Goal: Task Accomplishment & Management: Manage account settings

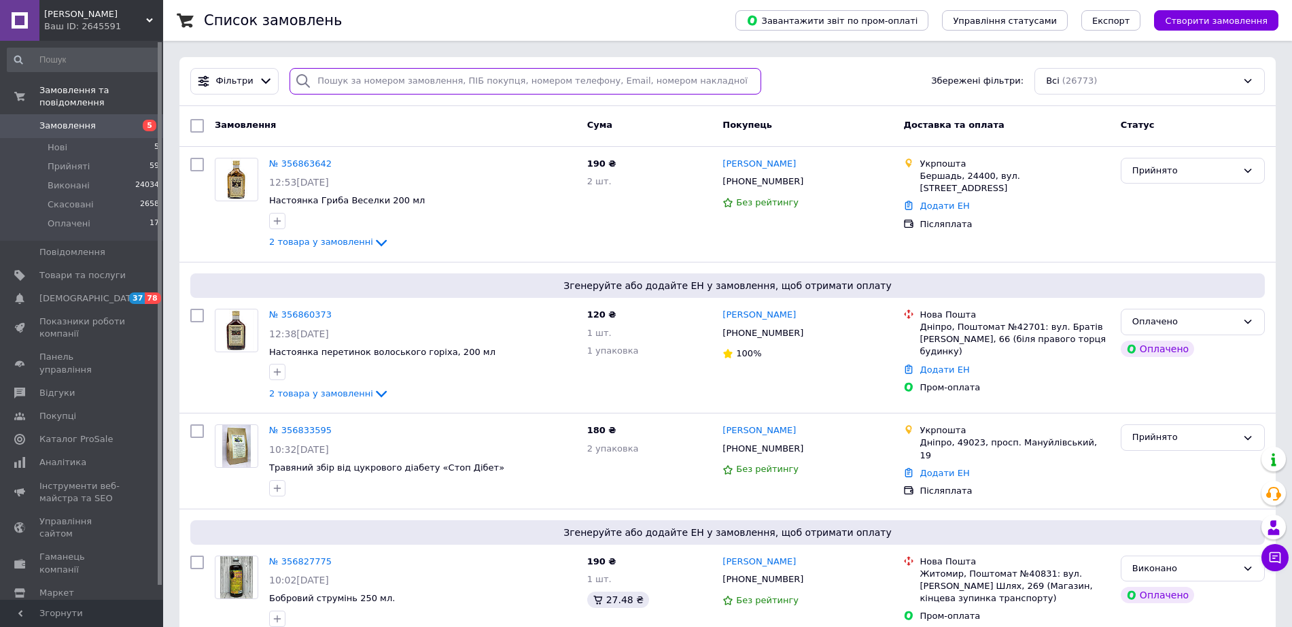
click at [350, 92] on input "search" at bounding box center [525, 81] width 472 height 27
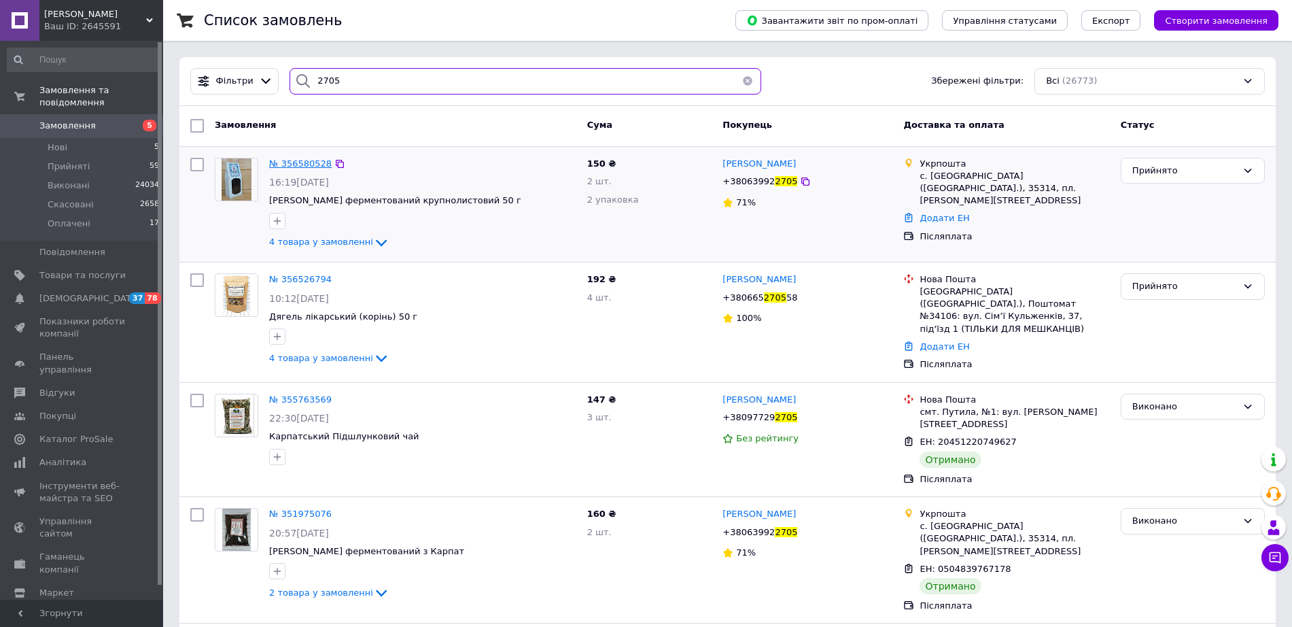
type input "2705"
click at [277, 160] on span "№ 356580528" at bounding box center [300, 163] width 63 height 10
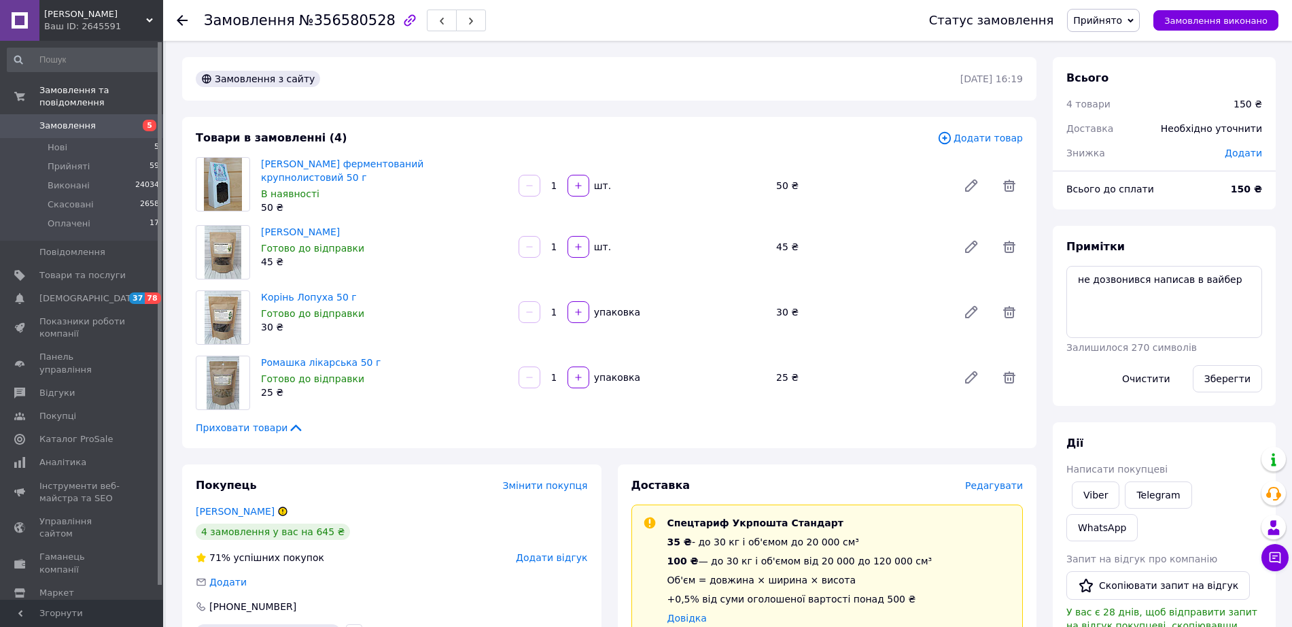
click at [1000, 485] on span "Редагувати" at bounding box center [994, 485] width 58 height 11
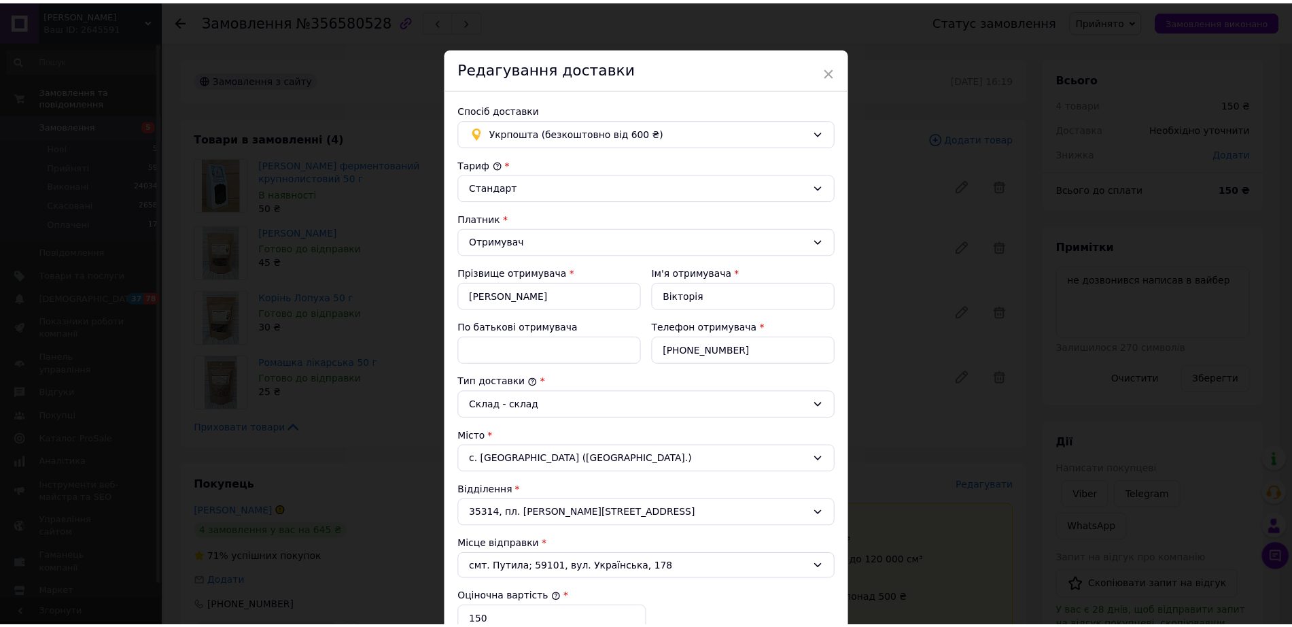
scroll to position [350, 0]
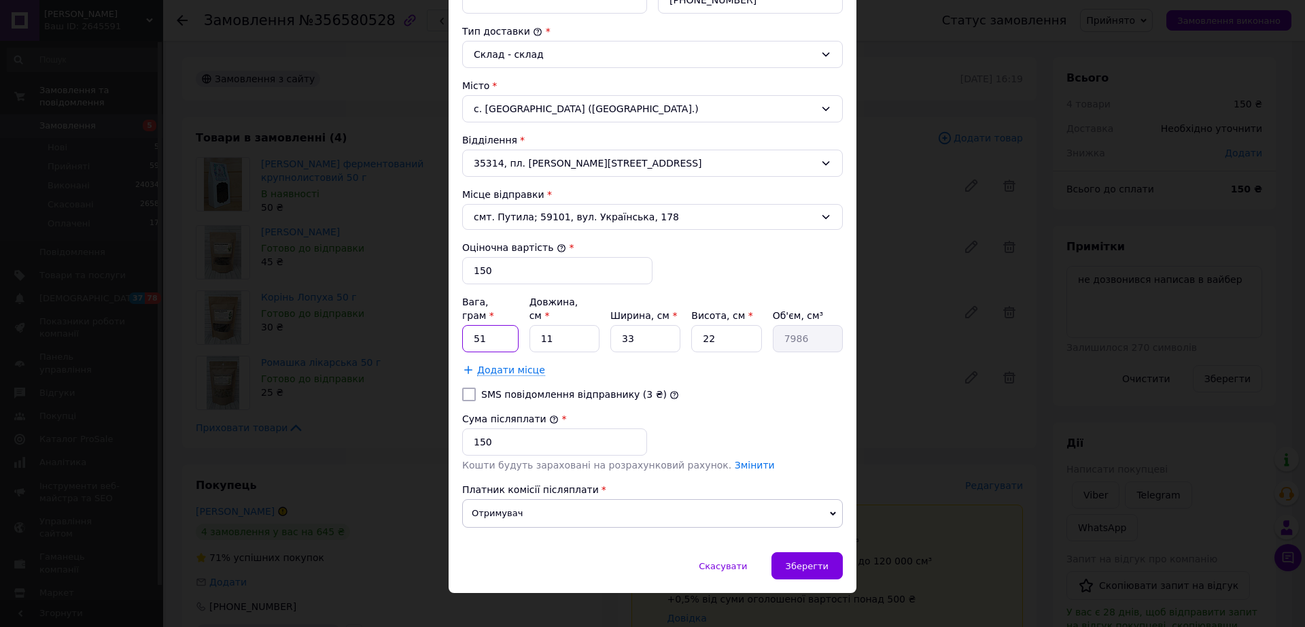
click at [510, 334] on input "51" at bounding box center [490, 338] width 56 height 27
type input "5"
type input "240"
click at [589, 325] on input "11" at bounding box center [564, 338] width 70 height 27
type input "1"
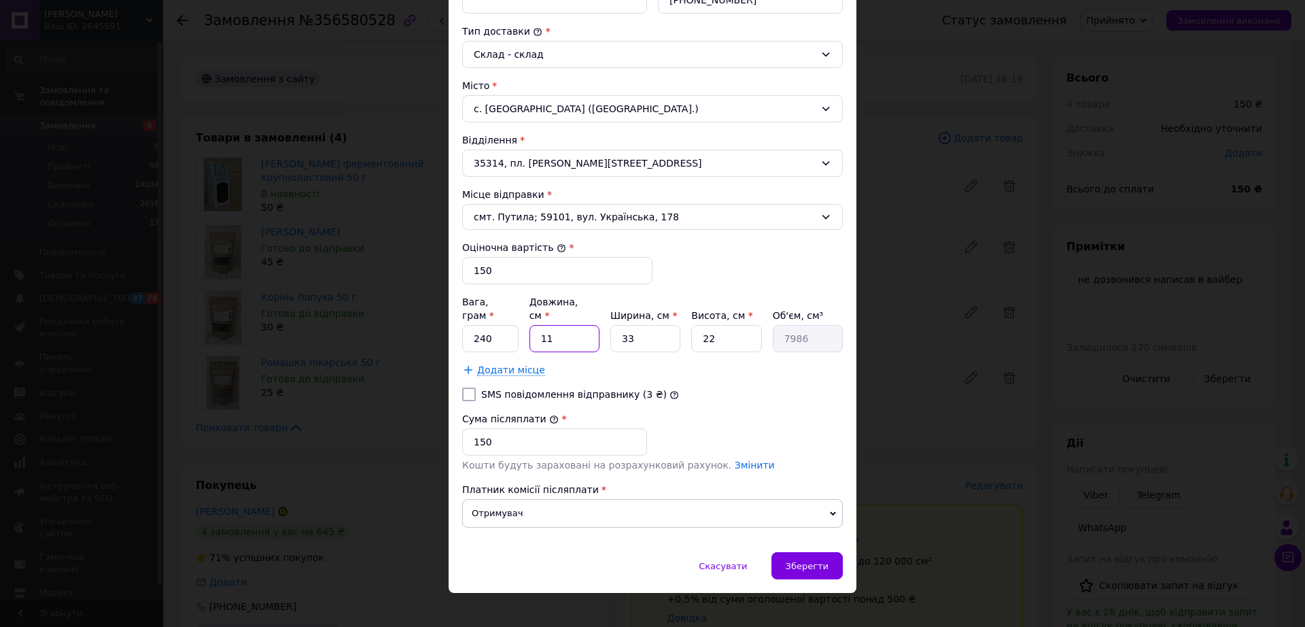
type input "726"
type input "2"
type input "1452"
type input "25"
type input "18150"
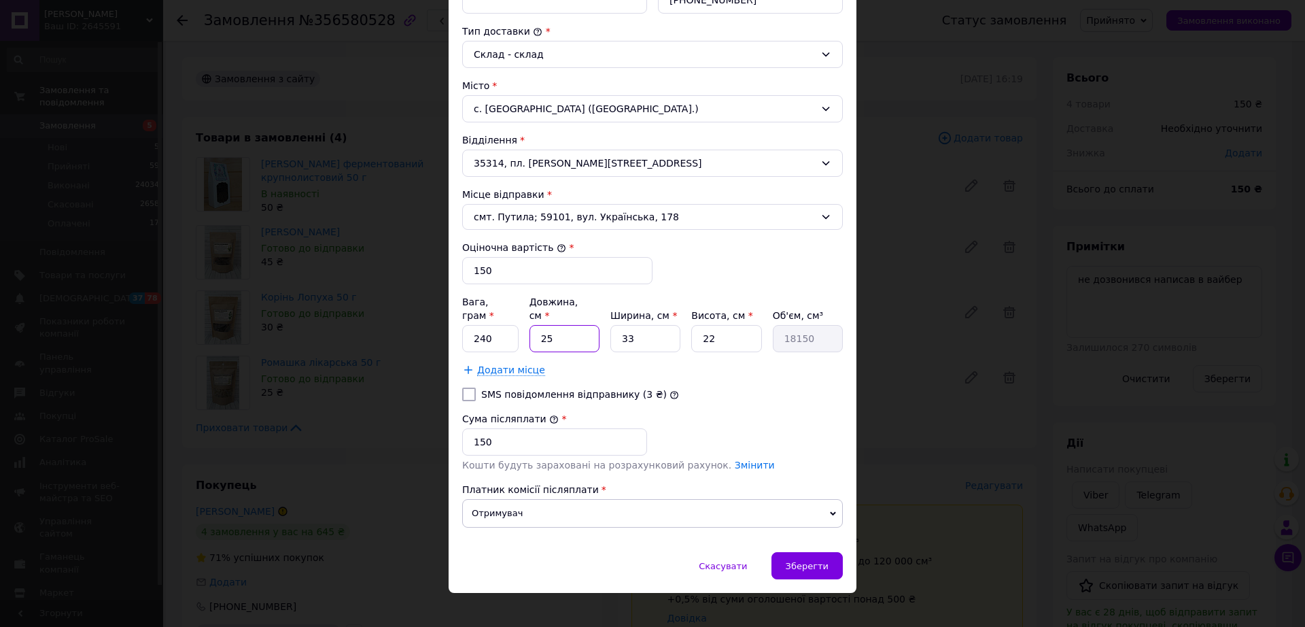
type input "25"
click at [639, 325] on input "33" at bounding box center [645, 338] width 70 height 27
type input "3"
type input "1650"
type input "2"
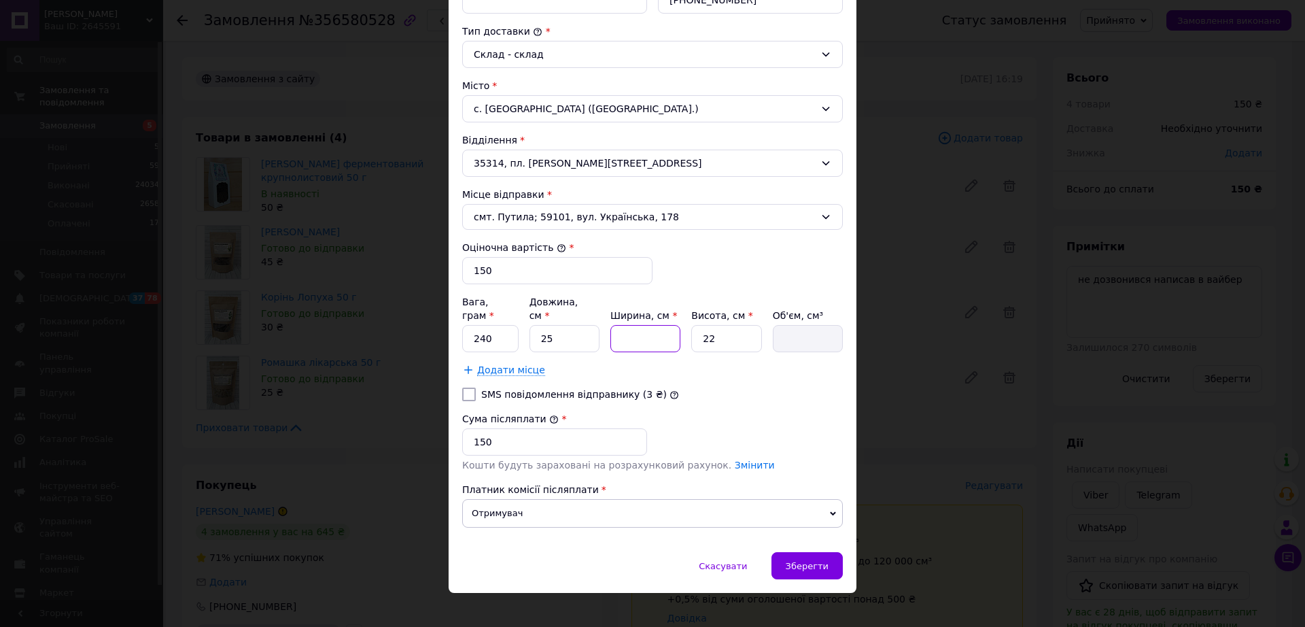
type input "1100"
type input "20"
type input "11000"
type input "20"
click at [724, 325] on input "22" at bounding box center [726, 338] width 70 height 27
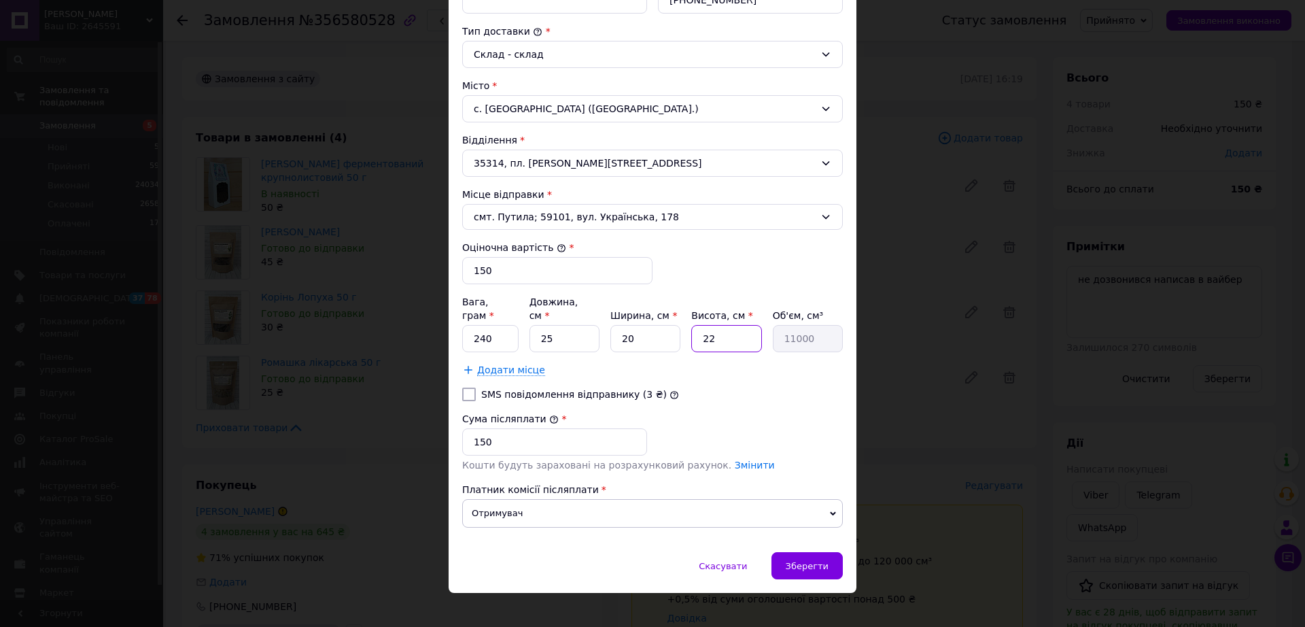
type input "2"
type input "1000"
type input "8"
type input "4000"
type input "8"
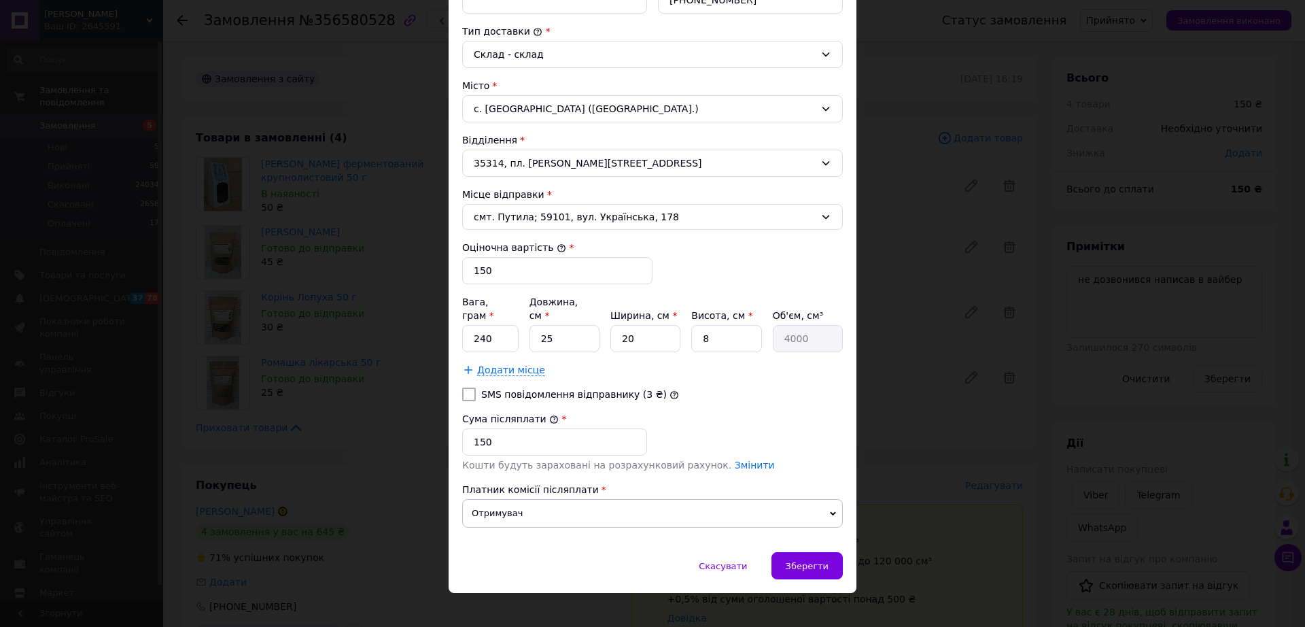
click at [816, 536] on div "Спосіб доставки Укрпошта (безкоштовно від 600 ₴) Тариф * Стандарт Платник * Отр…" at bounding box center [653, 145] width 408 height 813
click at [816, 561] on span "Зберегти" at bounding box center [807, 566] width 43 height 10
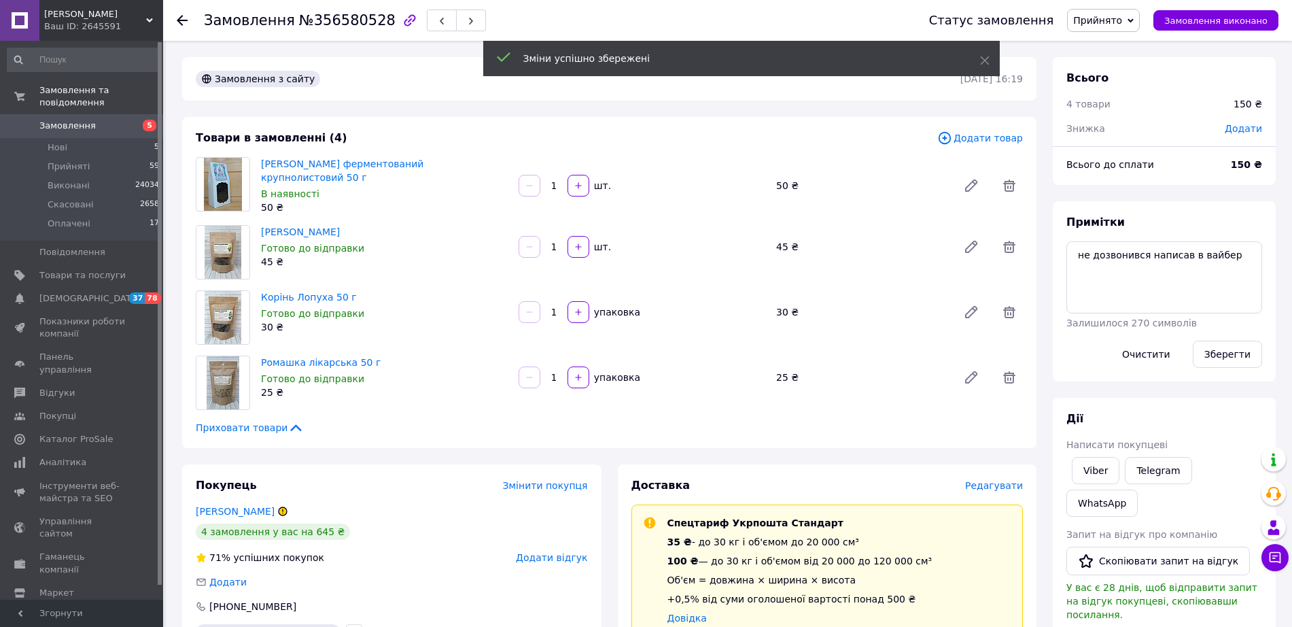
scroll to position [548, 0]
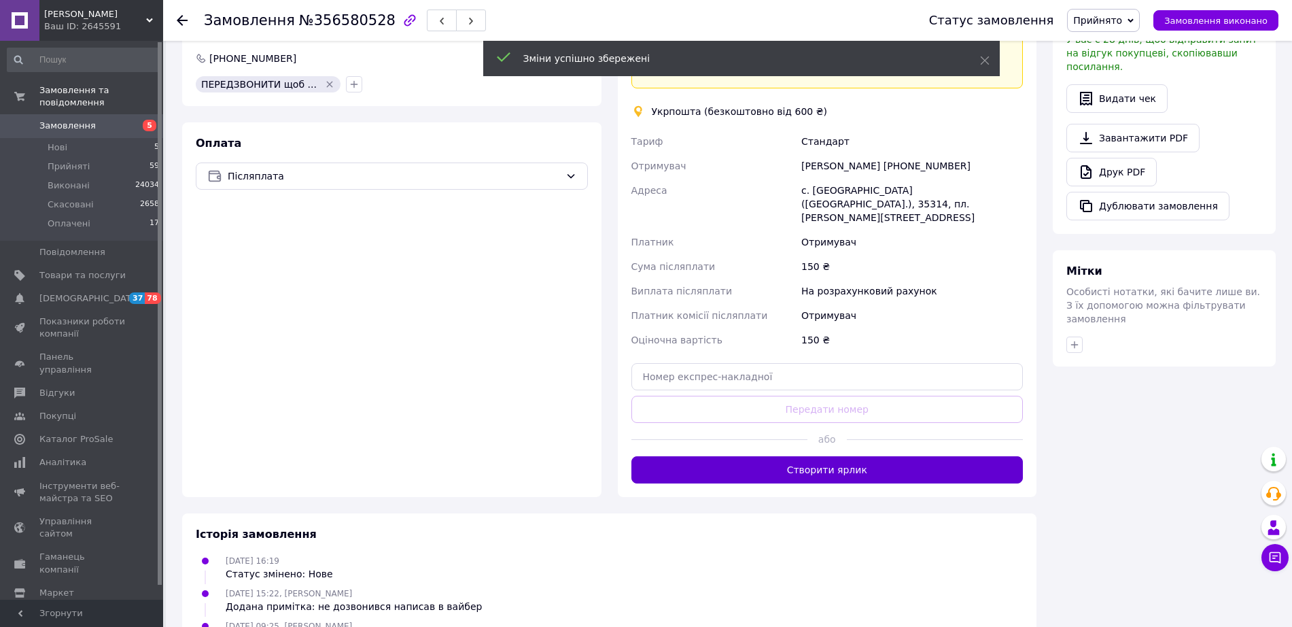
click at [974, 466] on button "Створити ярлик" at bounding box center [827, 469] width 392 height 27
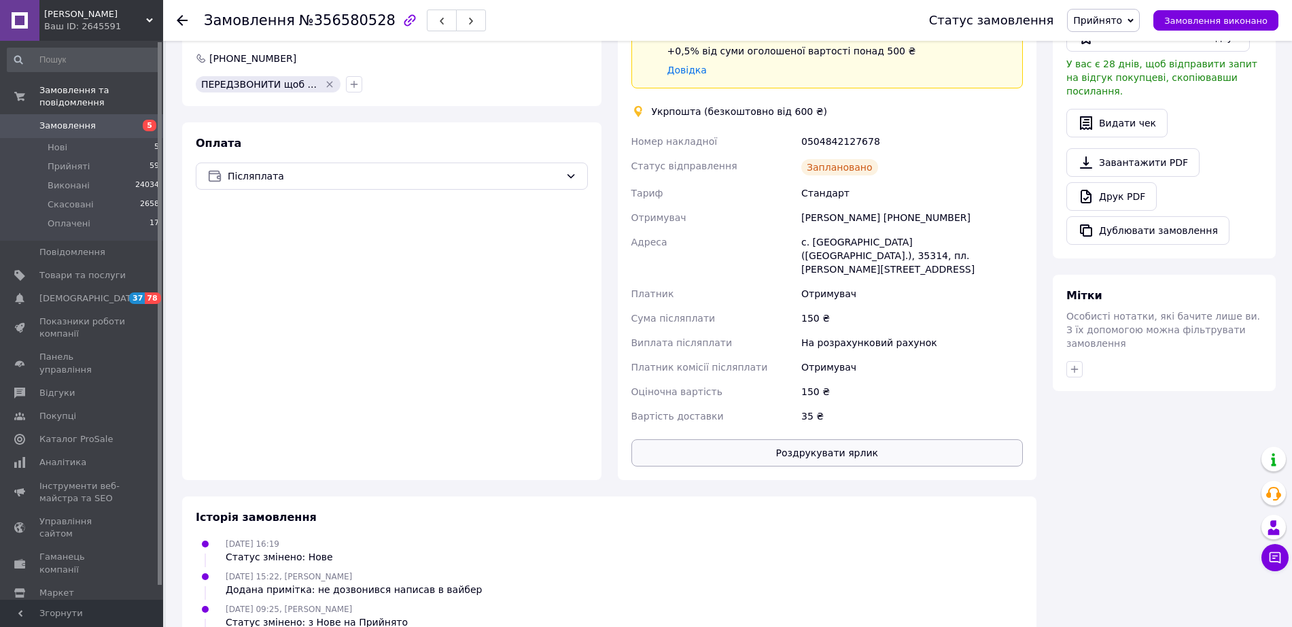
drag, startPoint x: 856, startPoint y: 408, endPoint x: 856, endPoint y: 432, distance: 23.8
click at [856, 432] on div "Доставка Редагувати Спецтариф Укрпошта Стандарт 35 ₴ - до 30 кг і об'ємом до 20…" at bounding box center [827, 198] width 392 height 536
click at [856, 439] on button "Роздрукувати ярлик" at bounding box center [827, 452] width 392 height 27
